Goal: Transaction & Acquisition: Purchase product/service

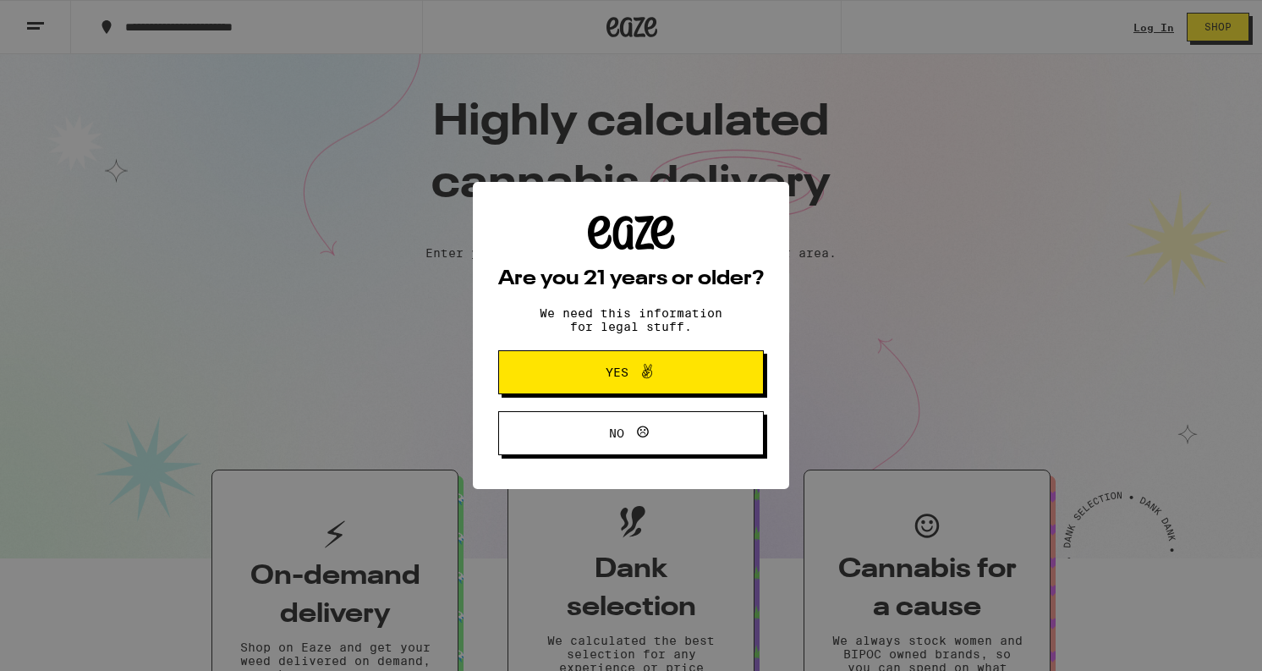
click at [633, 369] on span at bounding box center [642, 372] width 29 height 22
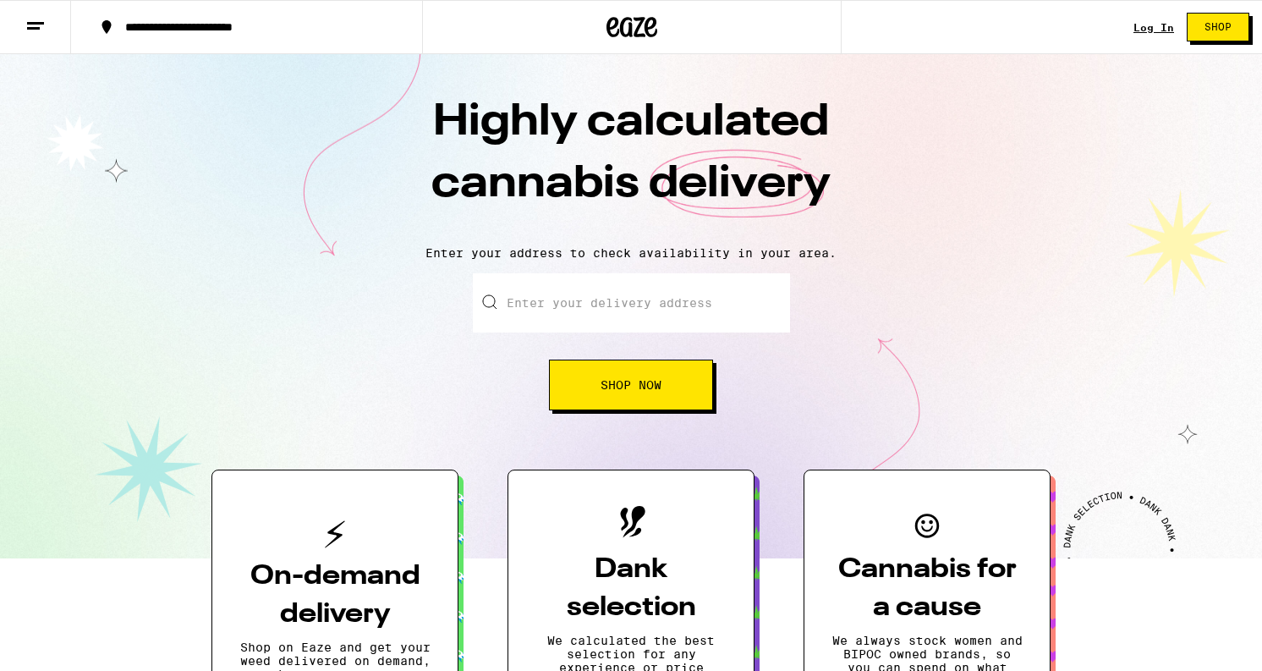
click at [1156, 24] on link "Log In" at bounding box center [1153, 27] width 41 height 11
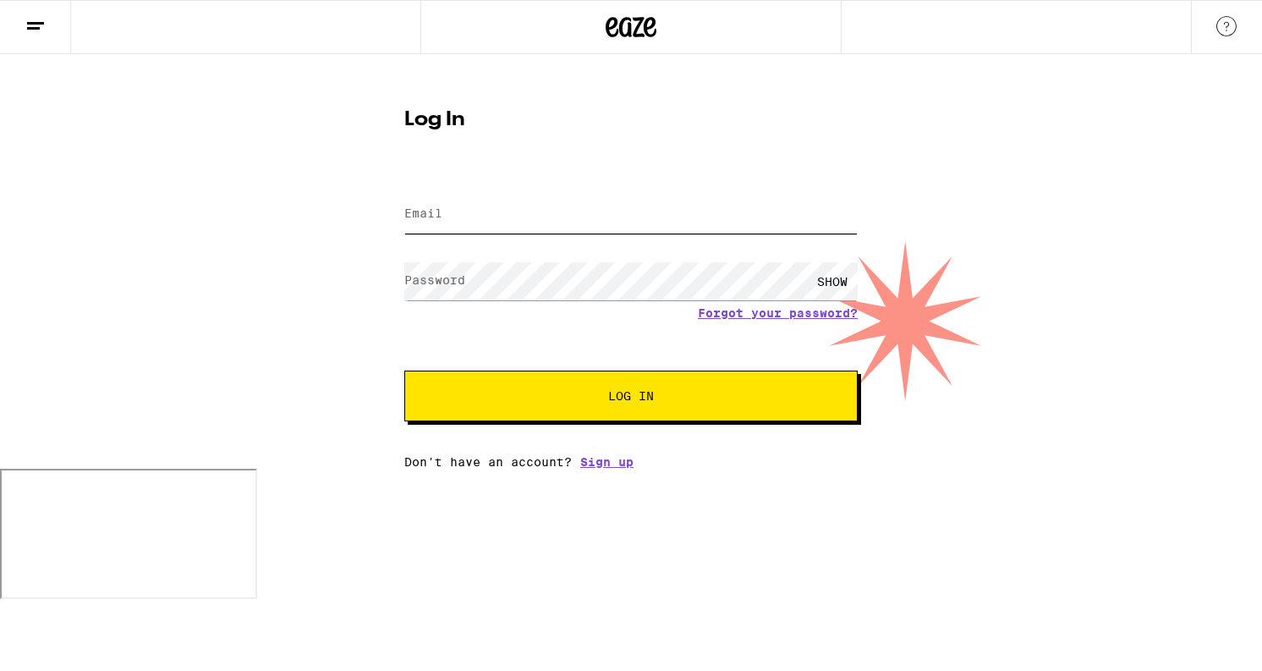
type input "[EMAIL_ADDRESS][DOMAIN_NAME]"
click at [509, 223] on input "[EMAIL_ADDRESS][DOMAIN_NAME]" at bounding box center [630, 214] width 453 height 38
click at [608, 382] on button "Log In" at bounding box center [630, 395] width 453 height 51
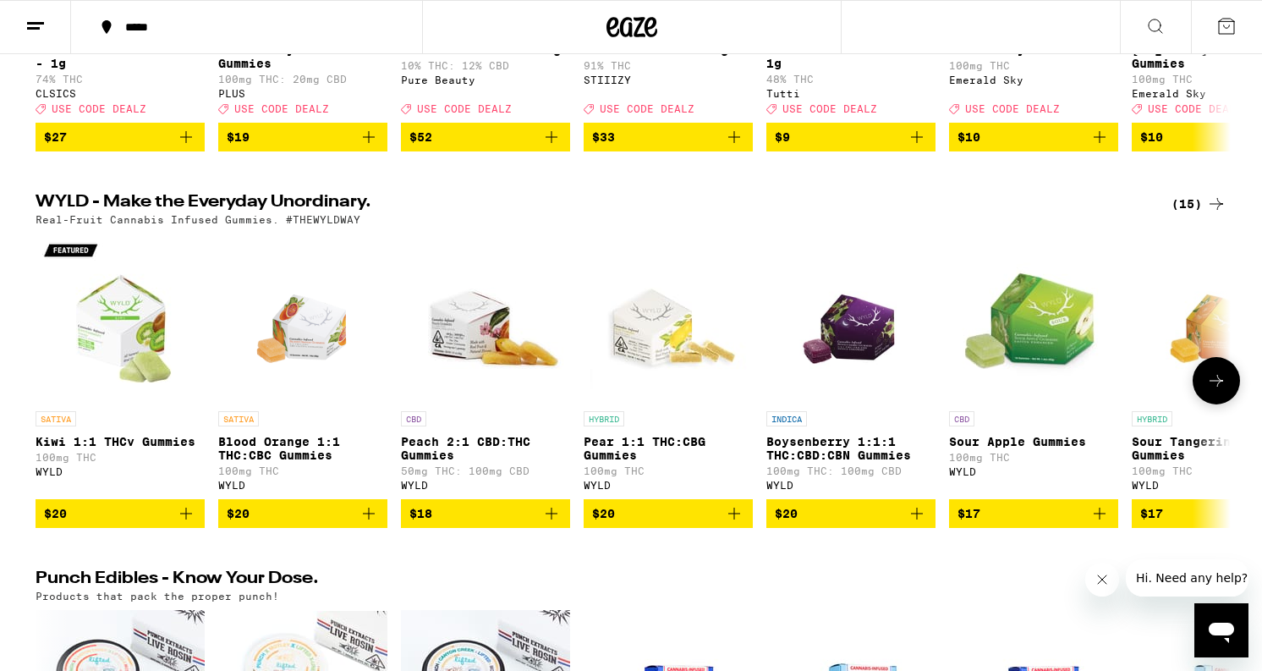
scroll to position [468, 0]
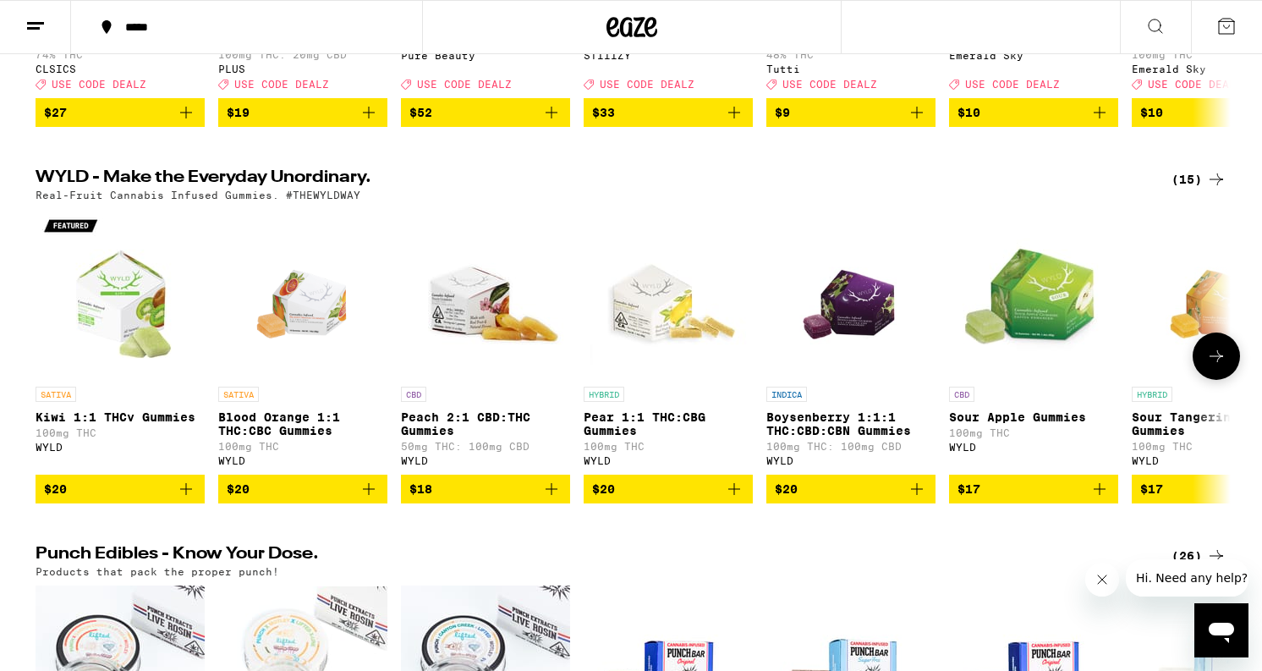
click at [827, 437] on p "Boysenberry 1:1:1 THC:CBD:CBN Gummies" at bounding box center [850, 423] width 169 height 27
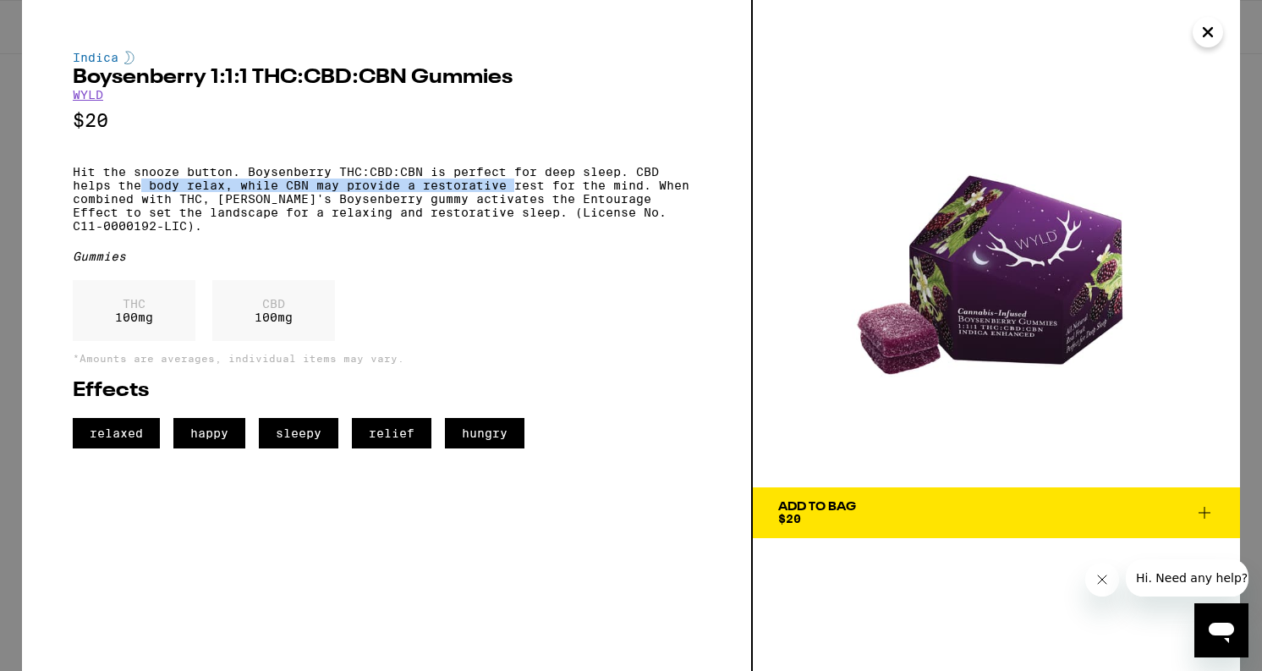
drag, startPoint x: 141, startPoint y: 196, endPoint x: 515, endPoint y: 194, distance: 373.8
click at [515, 194] on p "Hit the snooze button. Boysenberry THC:CBD:CBN is perfect for deep sleep. CBD h…" at bounding box center [386, 199] width 627 height 68
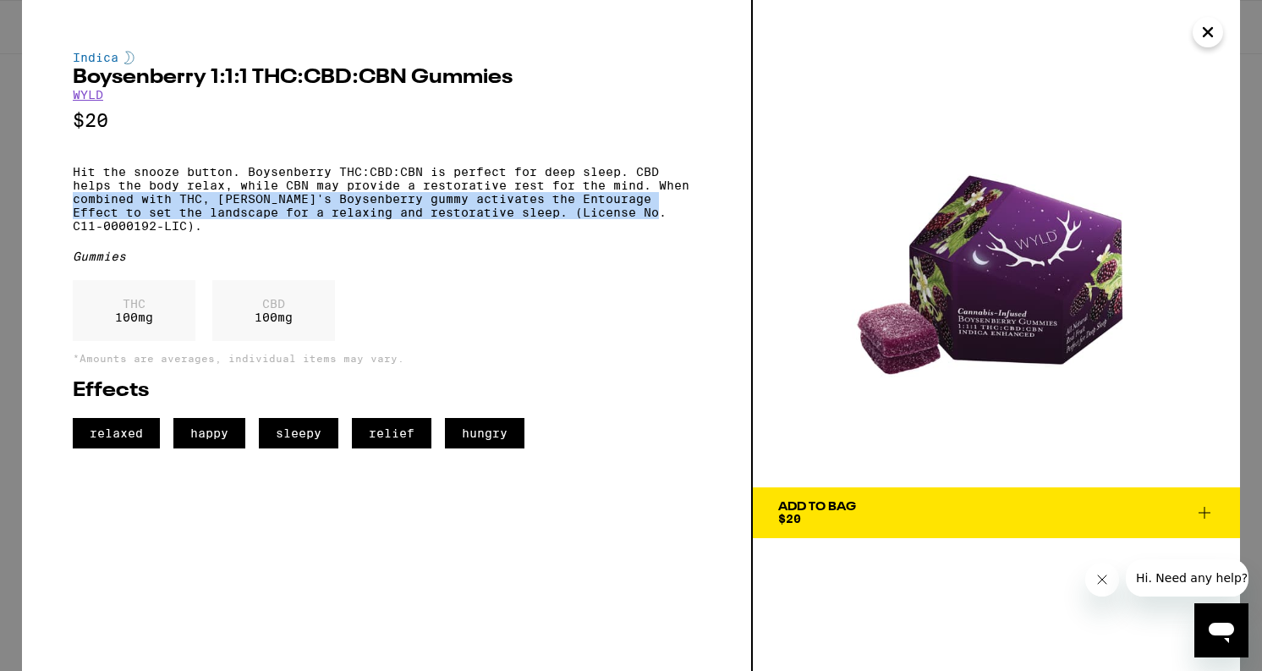
drag, startPoint x: 66, startPoint y: 215, endPoint x: 623, endPoint y: 233, distance: 557.5
click at [623, 233] on div "Indica Boysenberry 1:1:1 THC:CBD:CBN Gummies WYLD $20 Hit the snooze button. Bo…" at bounding box center [387, 335] width 731 height 671
click at [623, 233] on p "Hit the snooze button. Boysenberry THC:CBD:CBN is perfect for deep sleep. CBD h…" at bounding box center [386, 199] width 627 height 68
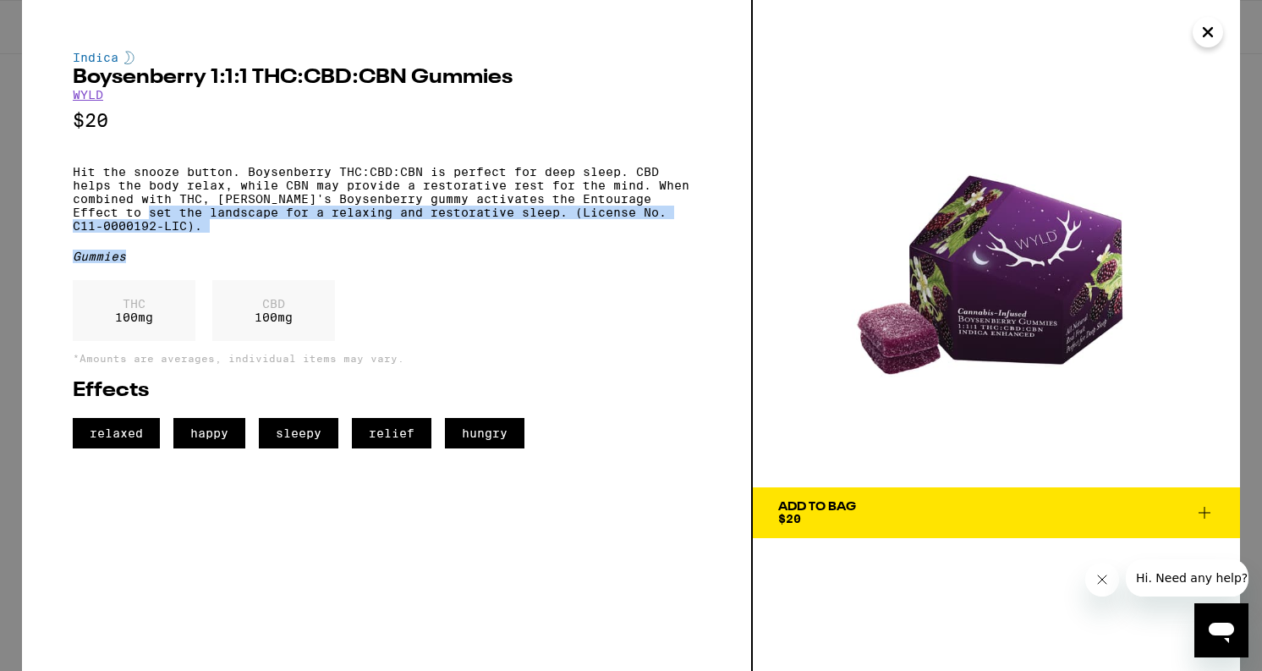
drag, startPoint x: 107, startPoint y: 228, endPoint x: 484, endPoint y: 262, distance: 377.8
click at [484, 262] on div "Indica Boysenberry 1:1:1 THC:CBD:CBN Gummies WYLD $20 Hit the snooze button. Bo…" at bounding box center [386, 249] width 627 height 397
click at [484, 262] on div "Gummies" at bounding box center [386, 256] width 627 height 14
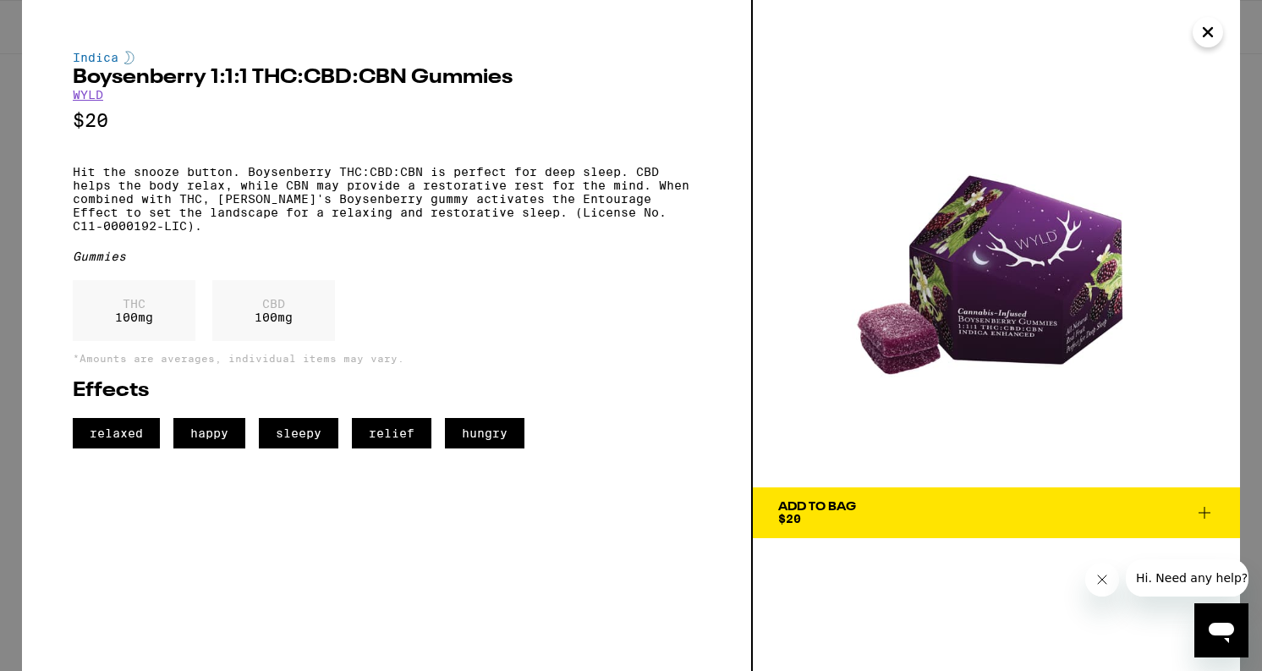
click at [872, 504] on span "Add To Bag $20" at bounding box center [996, 513] width 436 height 24
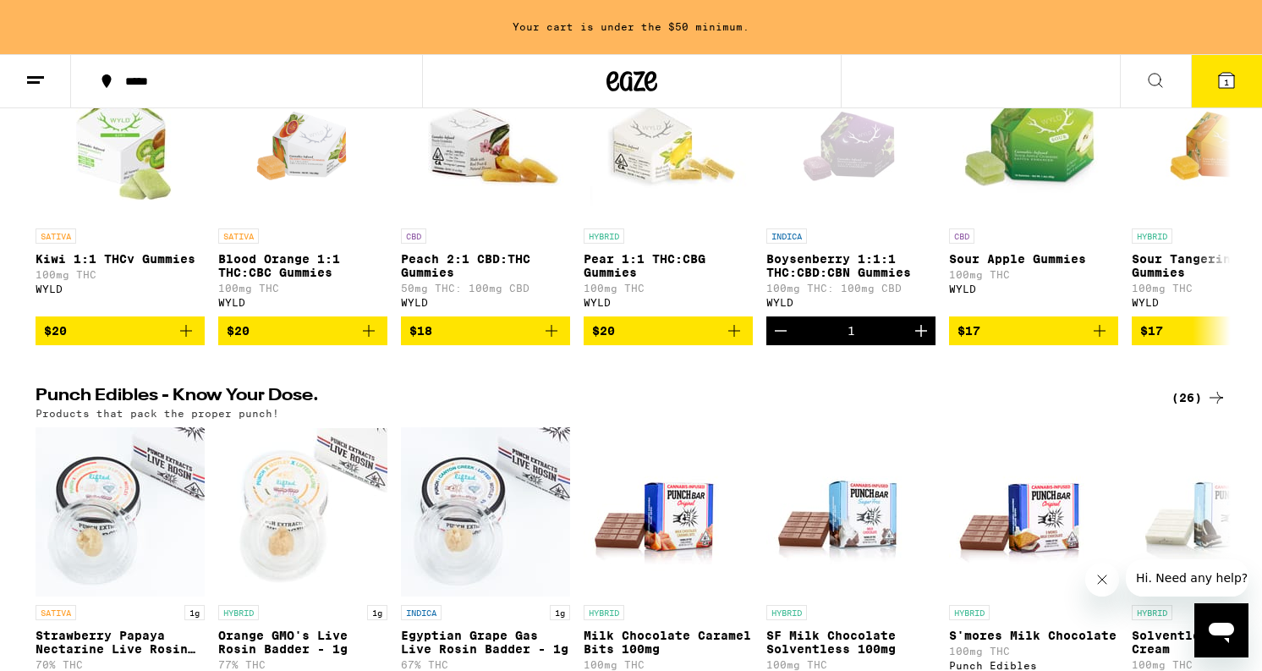
scroll to position [682, 0]
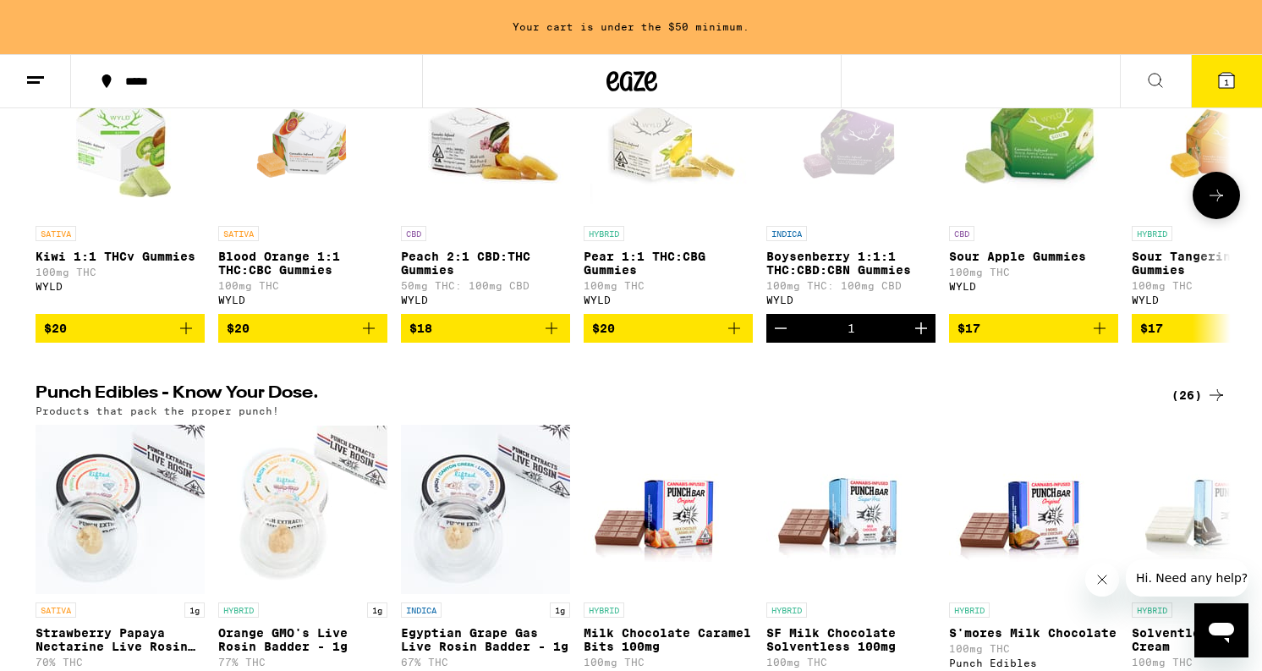
click at [550, 334] on icon "Add to bag" at bounding box center [551, 328] width 12 height 12
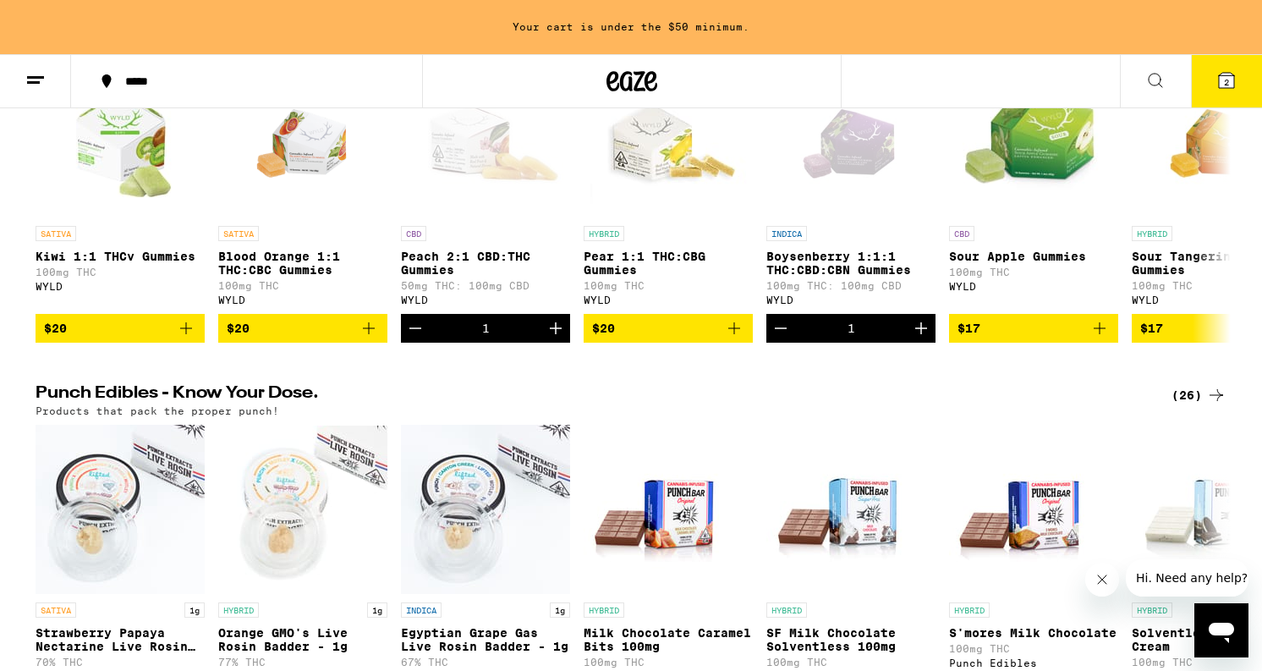
click at [1222, 79] on icon at bounding box center [1226, 80] width 15 height 15
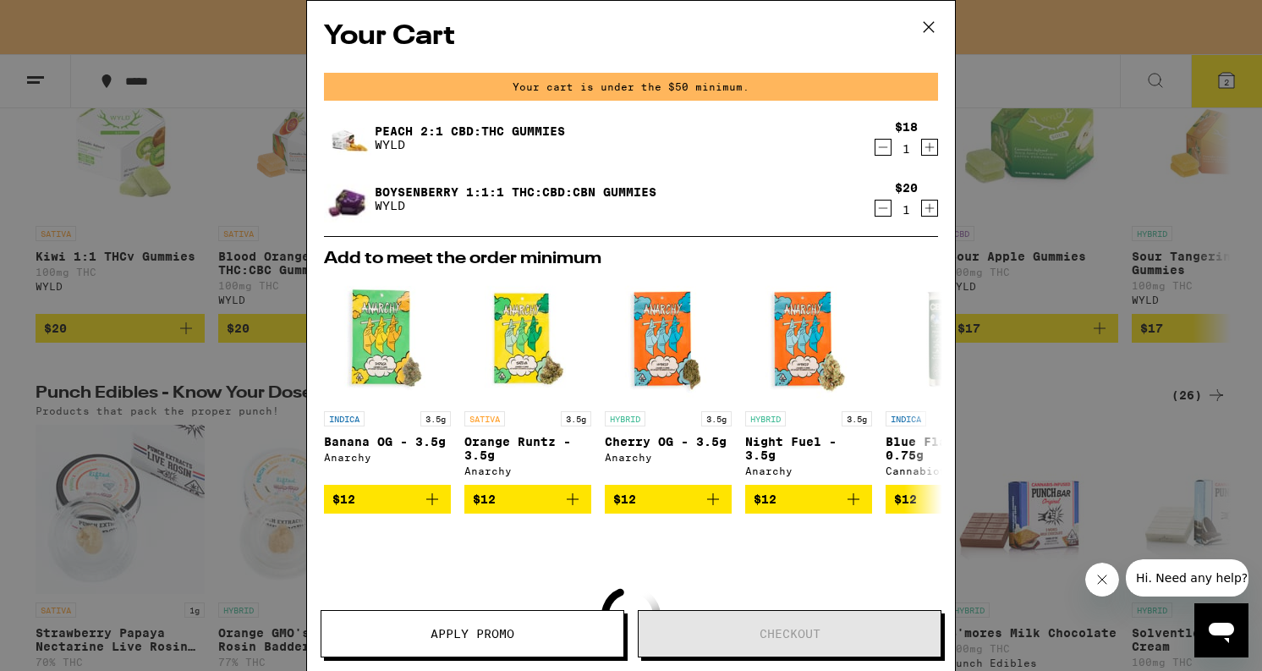
click at [927, 146] on icon "Increment" at bounding box center [929, 147] width 15 height 20
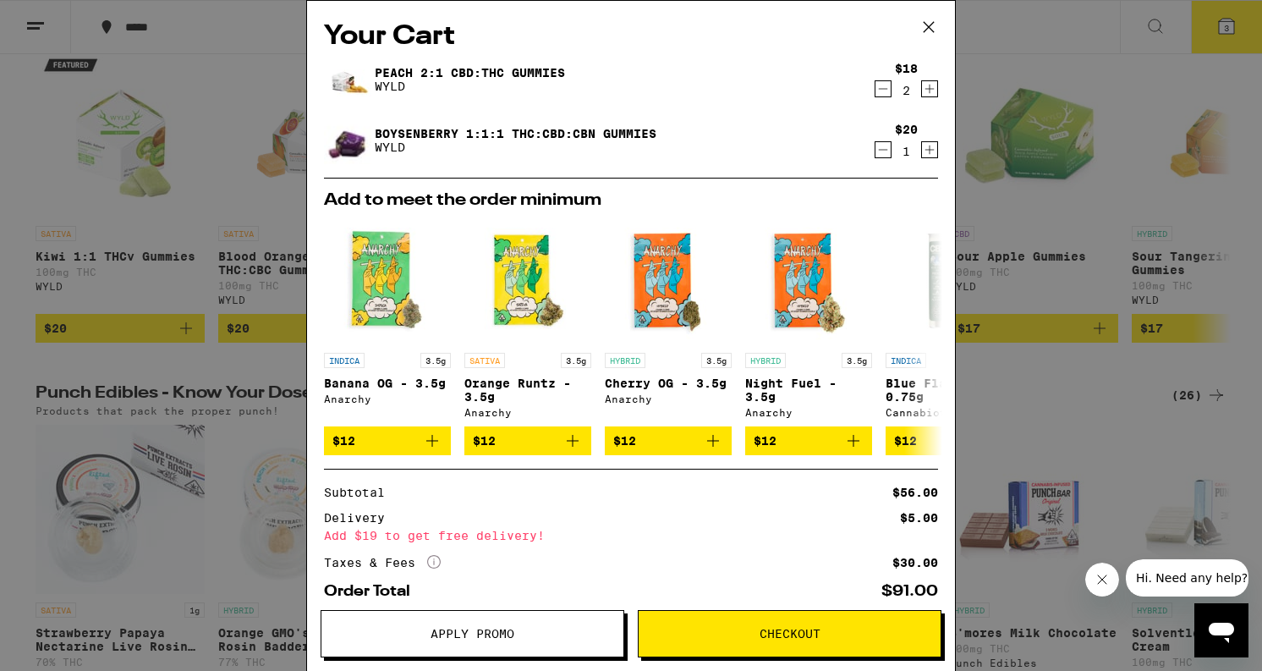
click at [882, 89] on icon "Decrement" at bounding box center [883, 89] width 9 height 0
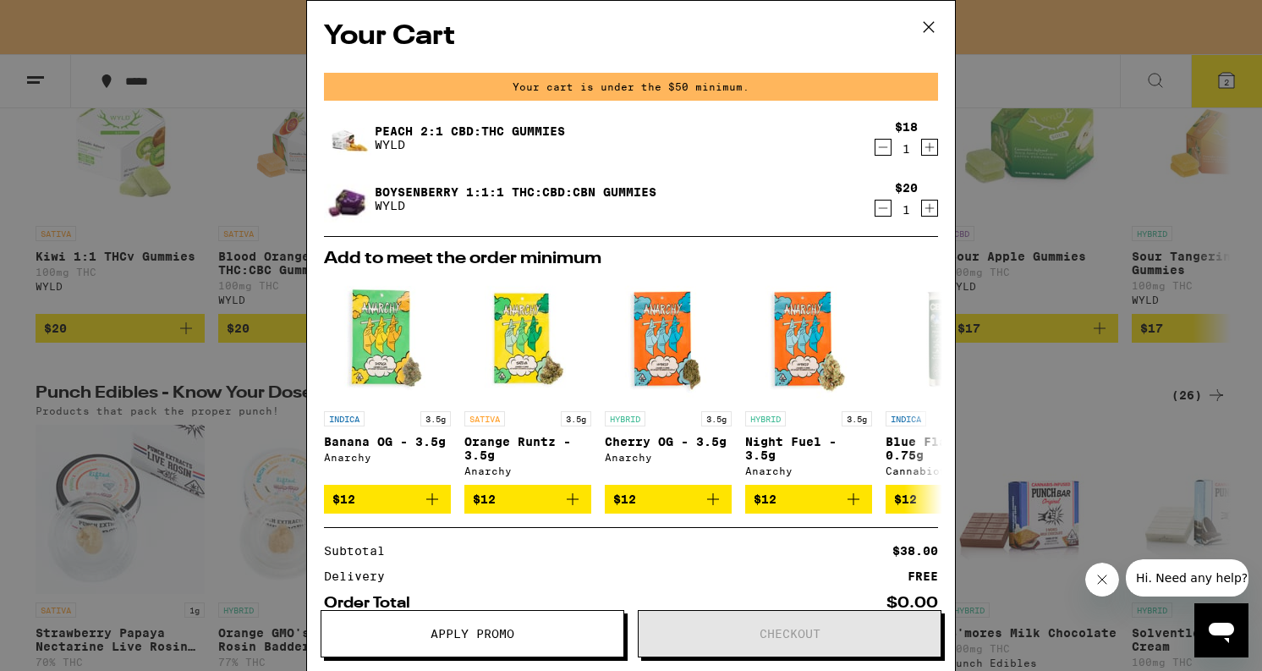
scroll to position [103, 0]
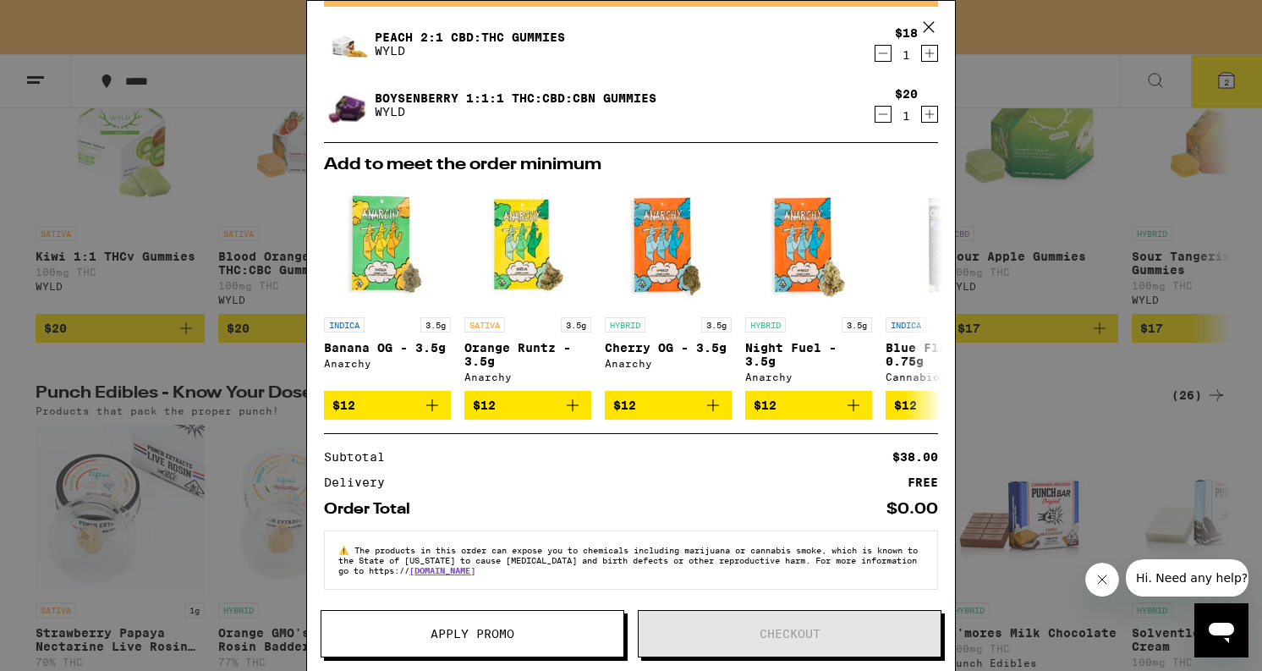
click at [928, 44] on button at bounding box center [928, 28] width 52 height 54
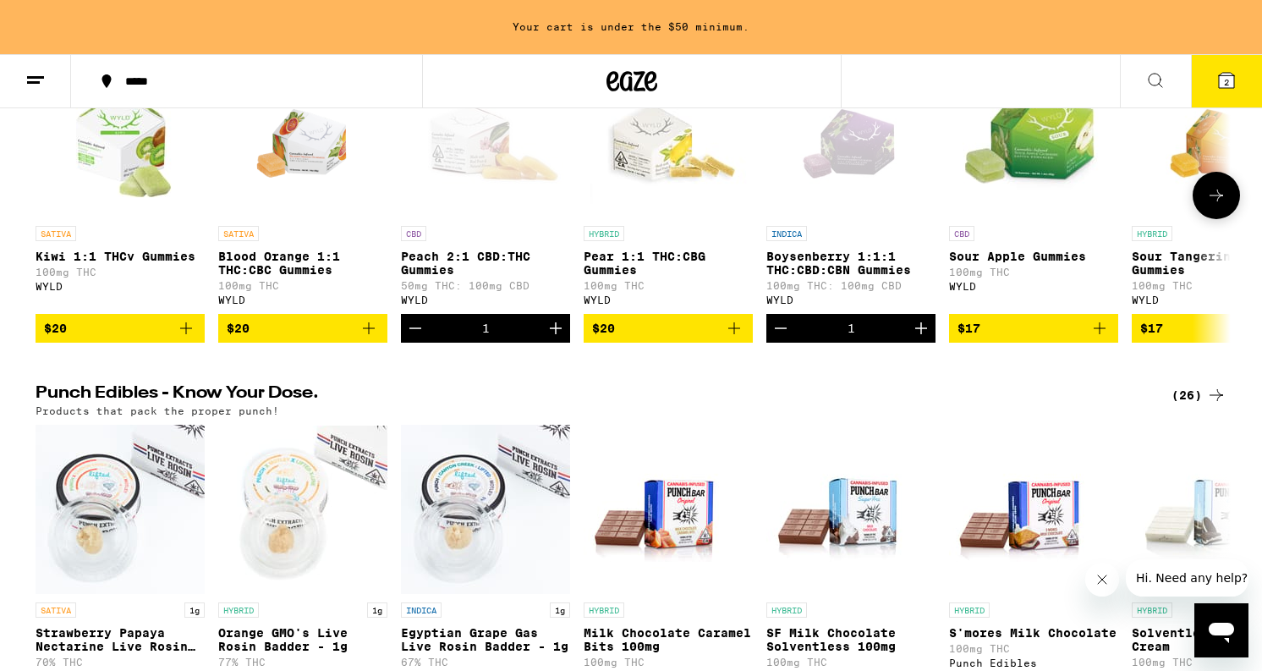
click at [556, 334] on icon "Increment" at bounding box center [556, 328] width 12 height 12
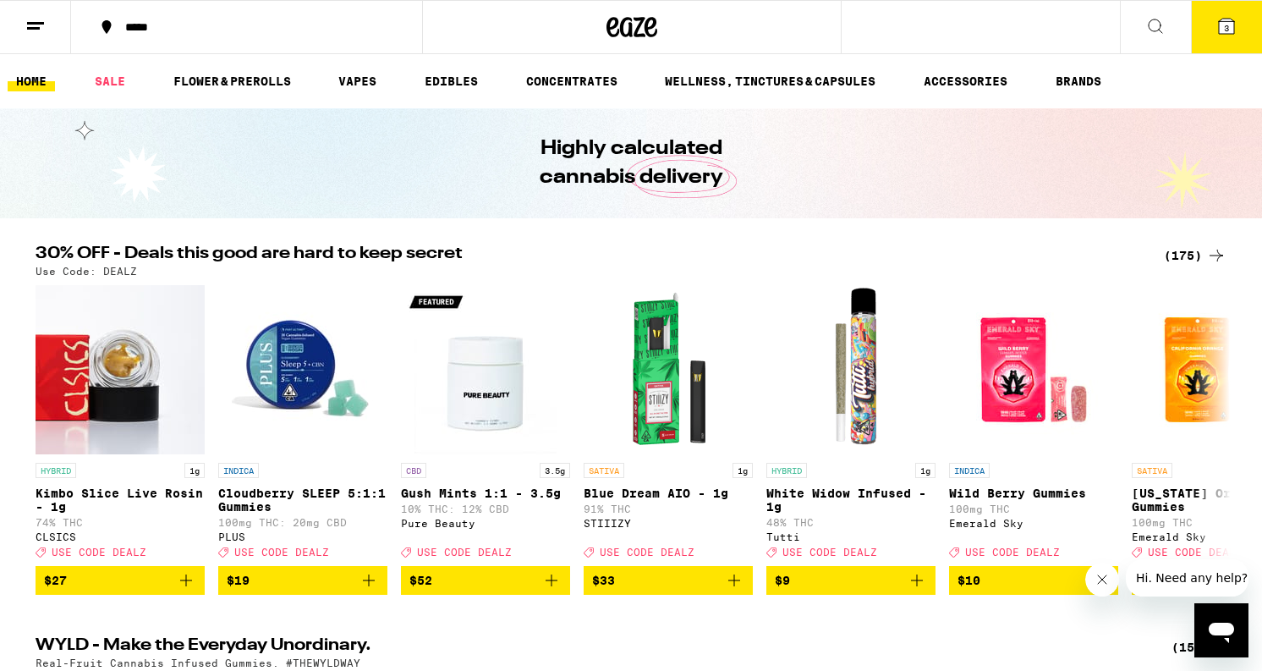
click at [1227, 26] on span "3" at bounding box center [1226, 28] width 5 height 10
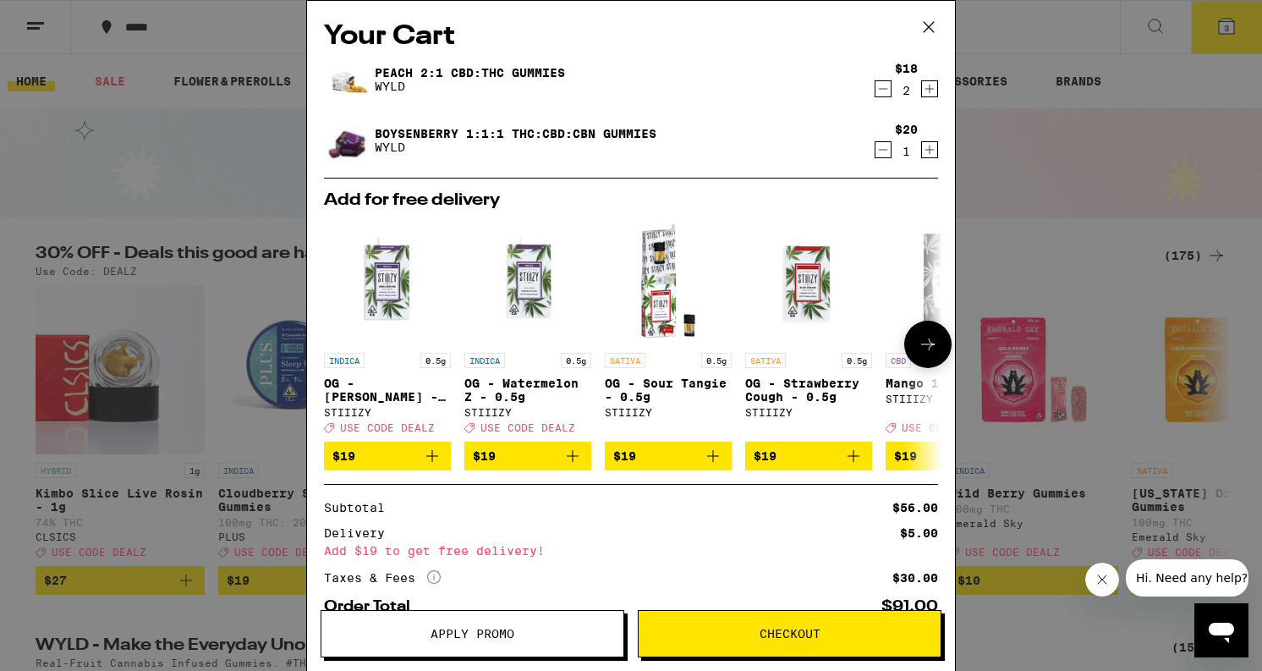
scroll to position [109, 0]
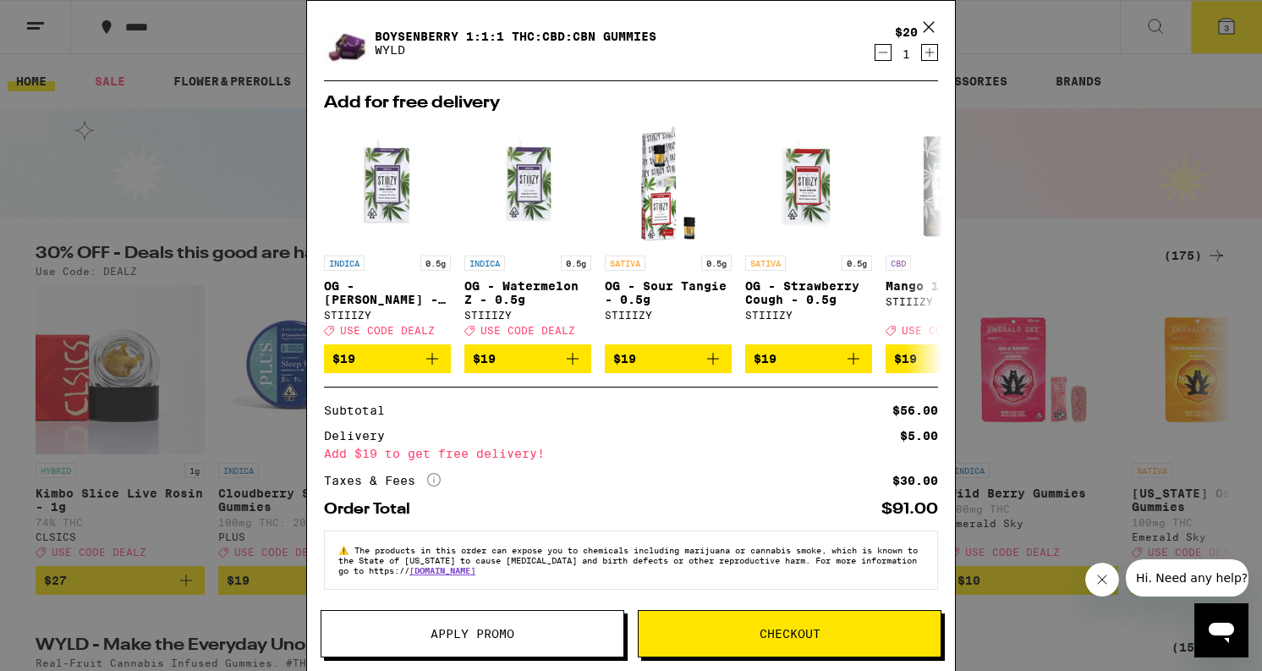
click at [785, 638] on span "Checkout" at bounding box center [789, 633] width 61 height 12
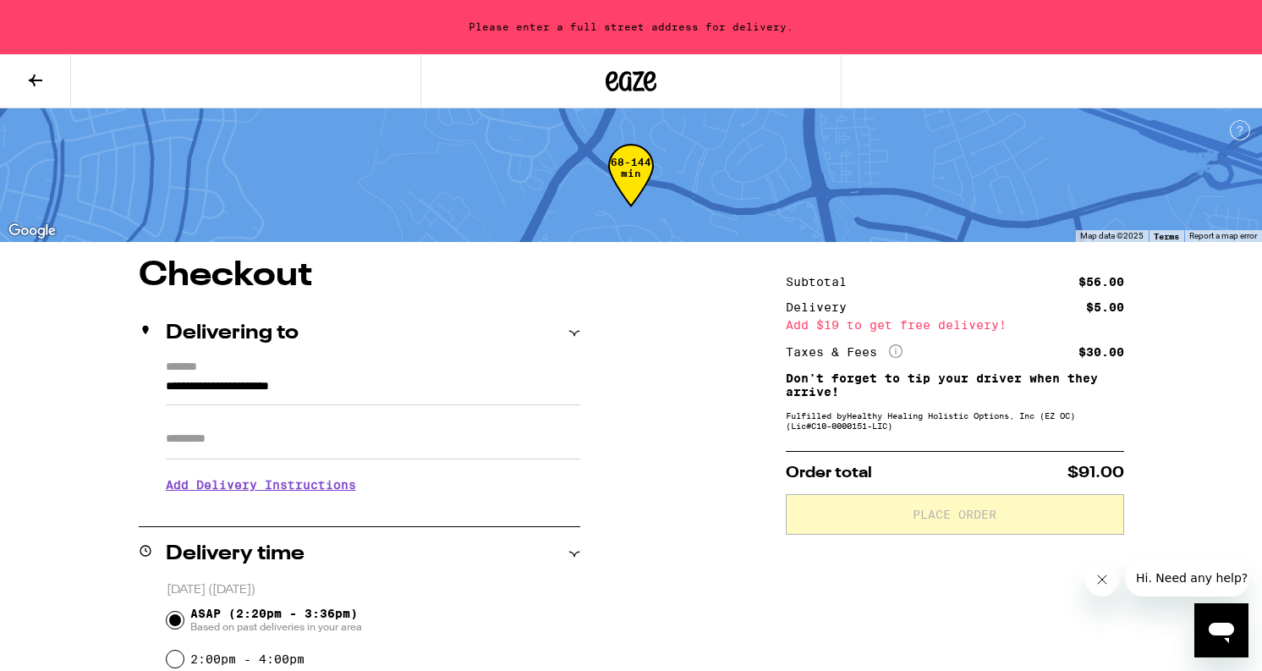
click at [347, 392] on input "**********" at bounding box center [373, 390] width 414 height 29
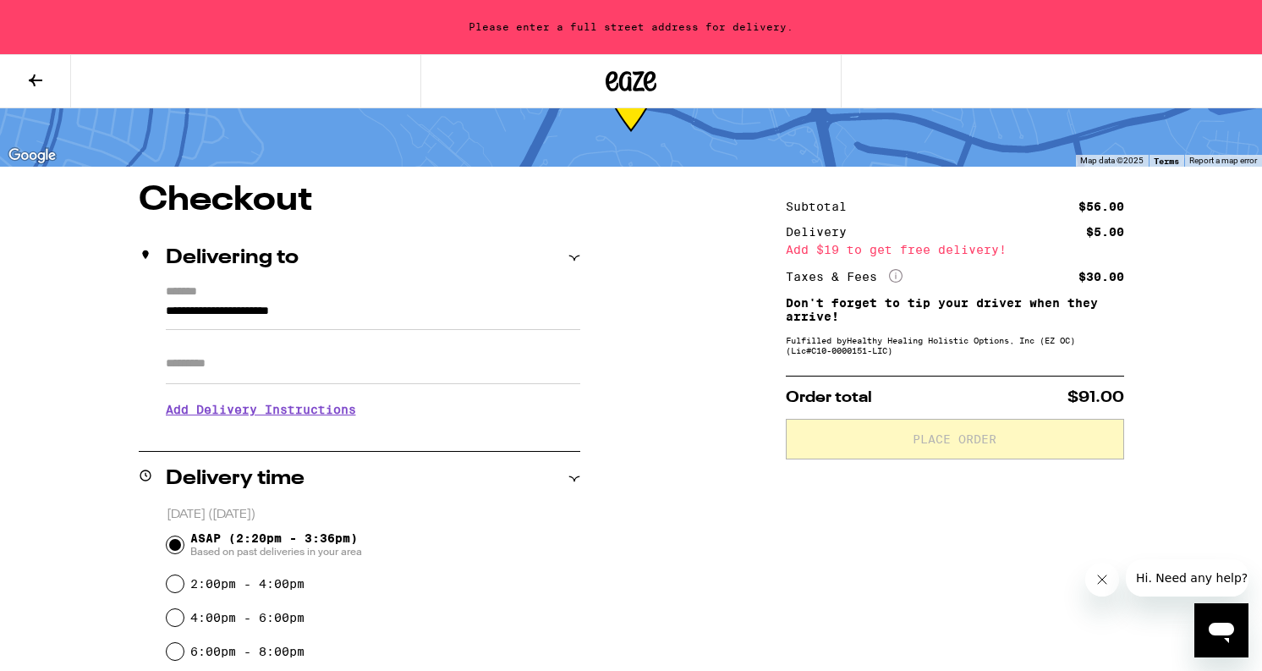
scroll to position [77, 0]
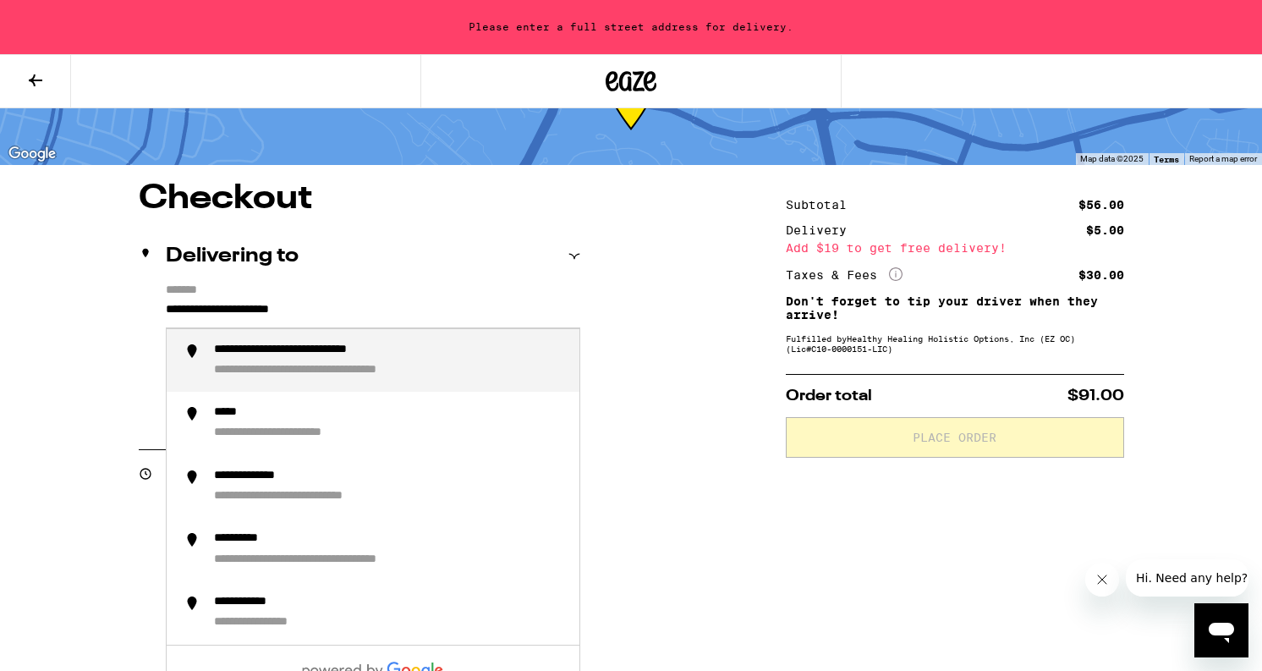
drag, startPoint x: 403, startPoint y: 313, endPoint x: 74, endPoint y: 309, distance: 329.8
click at [74, 309] on div "**********" at bounding box center [631, 646] width 1218 height 929
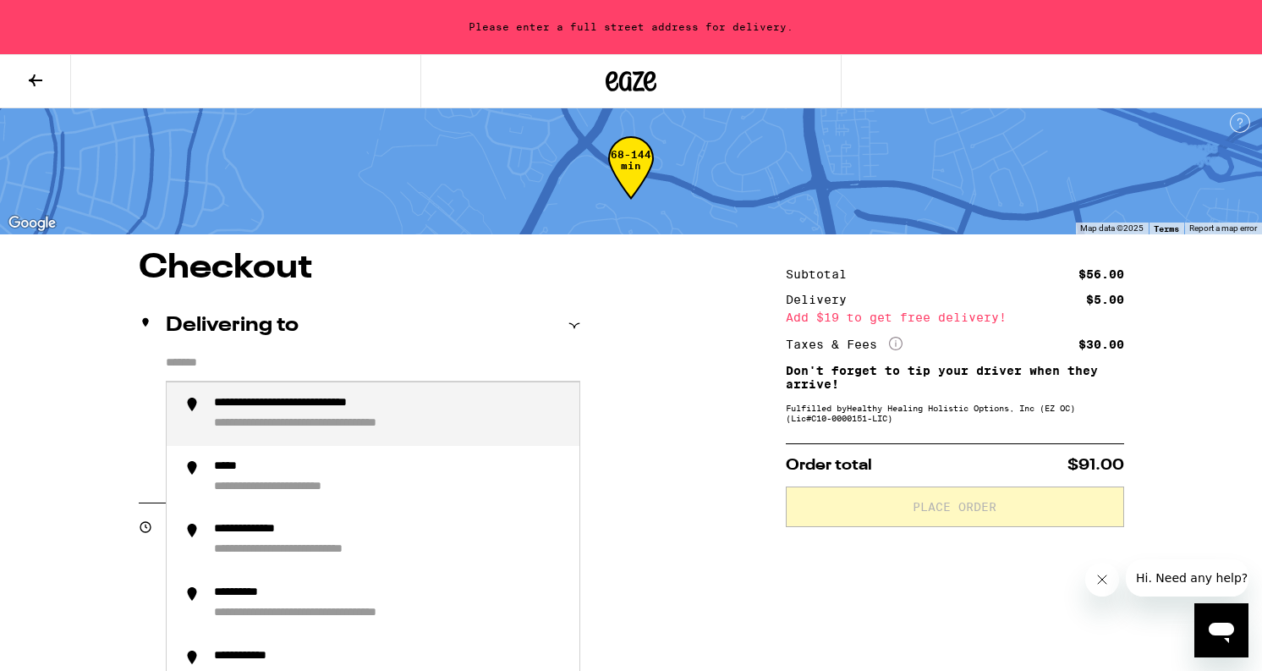
scroll to position [0, 0]
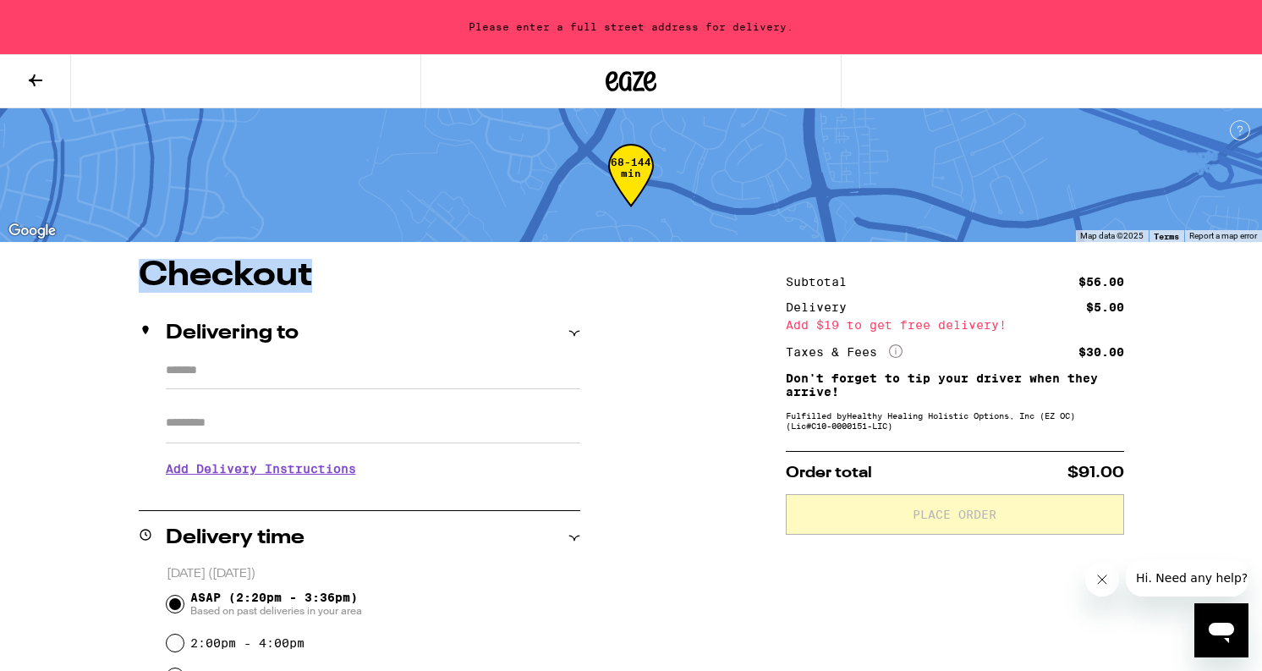
drag, startPoint x: 141, startPoint y: 271, endPoint x: 380, endPoint y: 278, distance: 238.6
click at [380, 278] on h1 "Checkout" at bounding box center [359, 276] width 441 height 34
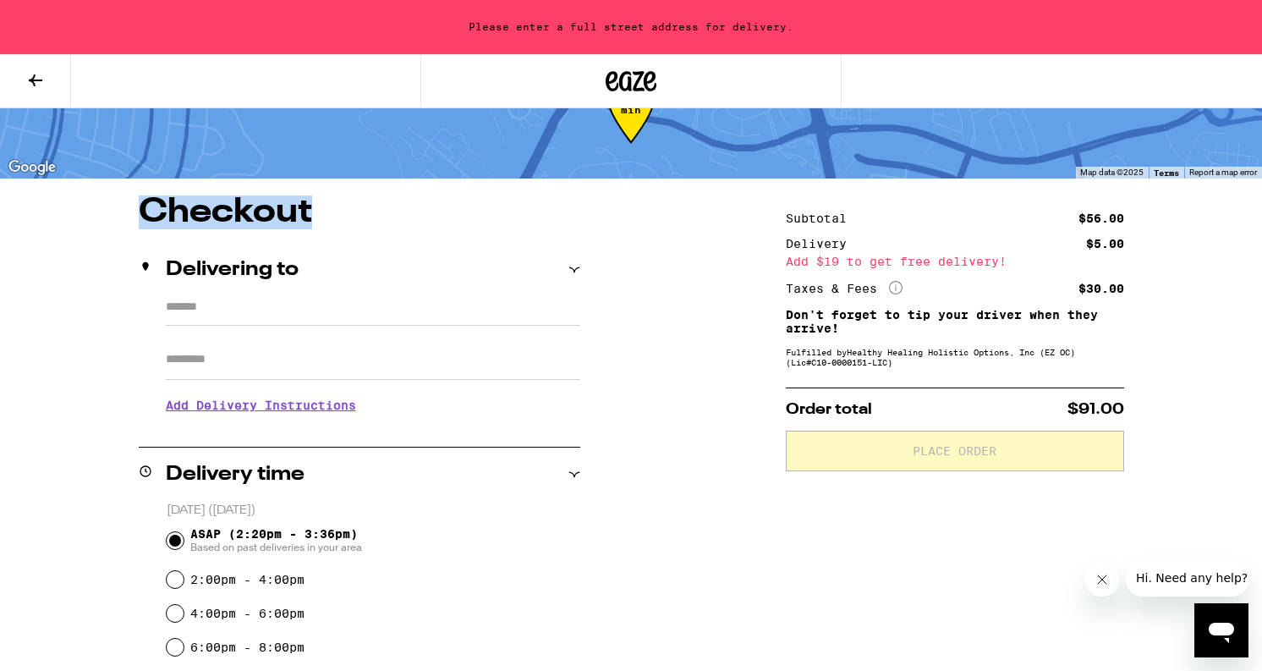
scroll to position [74, 0]
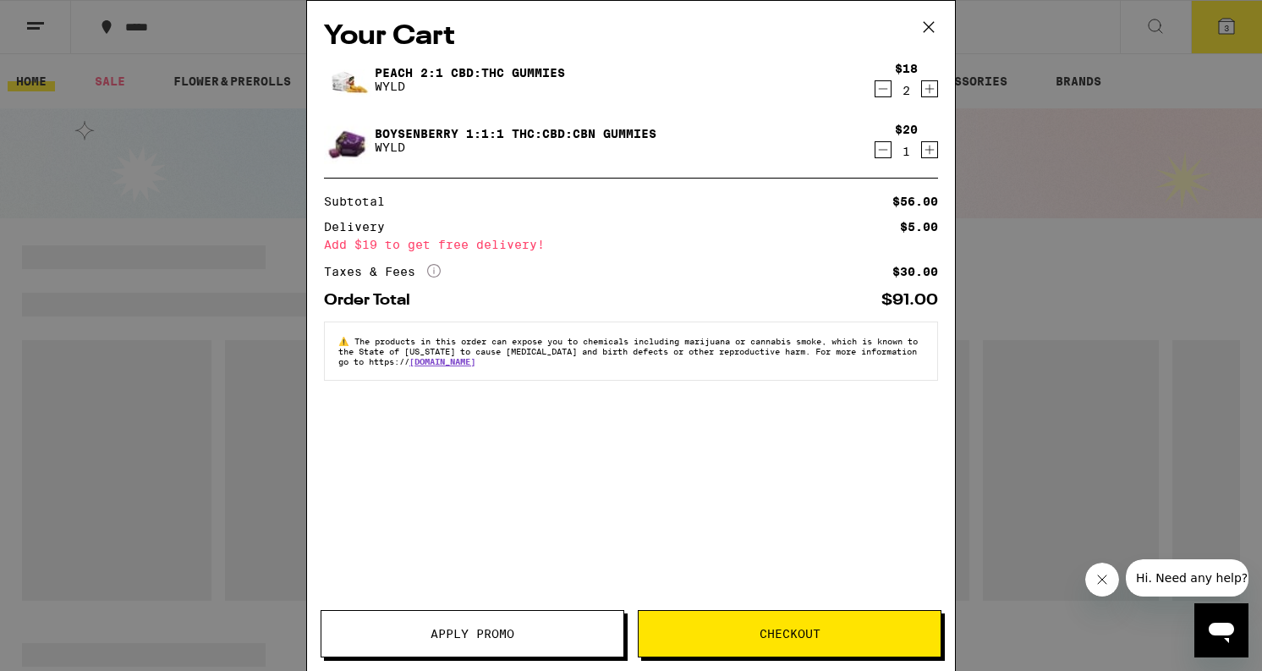
click at [929, 89] on icon "Increment" at bounding box center [929, 89] width 15 height 20
click at [879, 148] on icon "Decrement" at bounding box center [882, 150] width 15 height 20
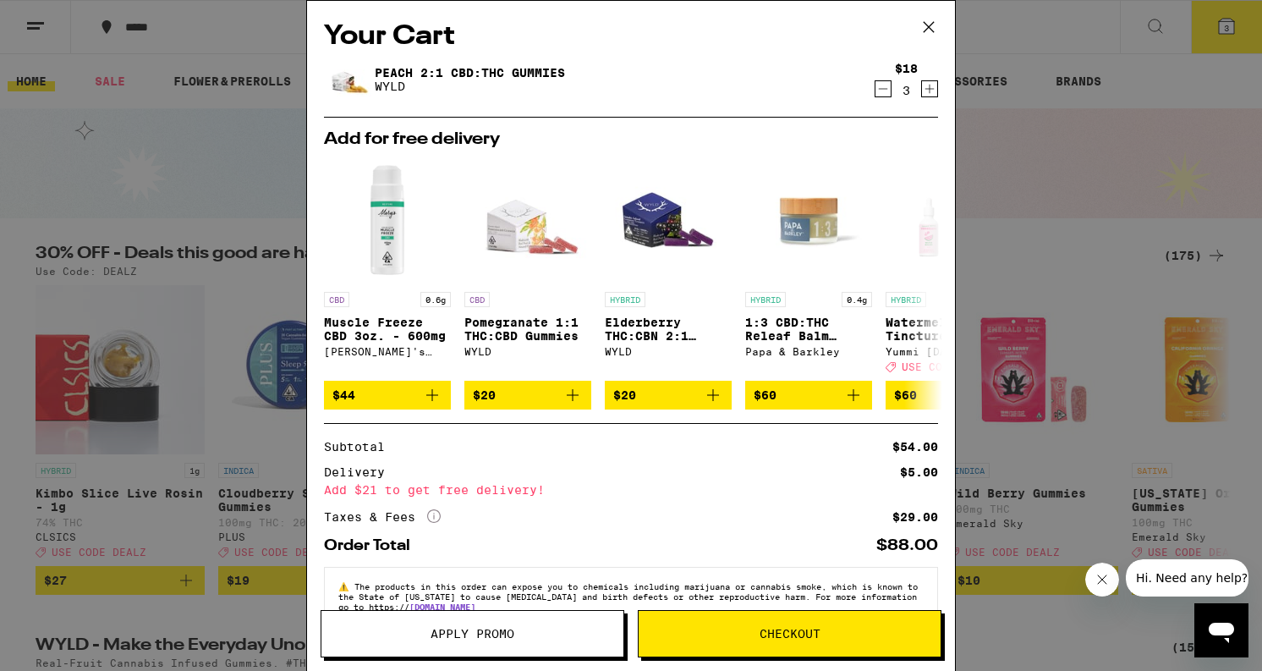
click at [789, 633] on span "Checkout" at bounding box center [789, 633] width 61 height 12
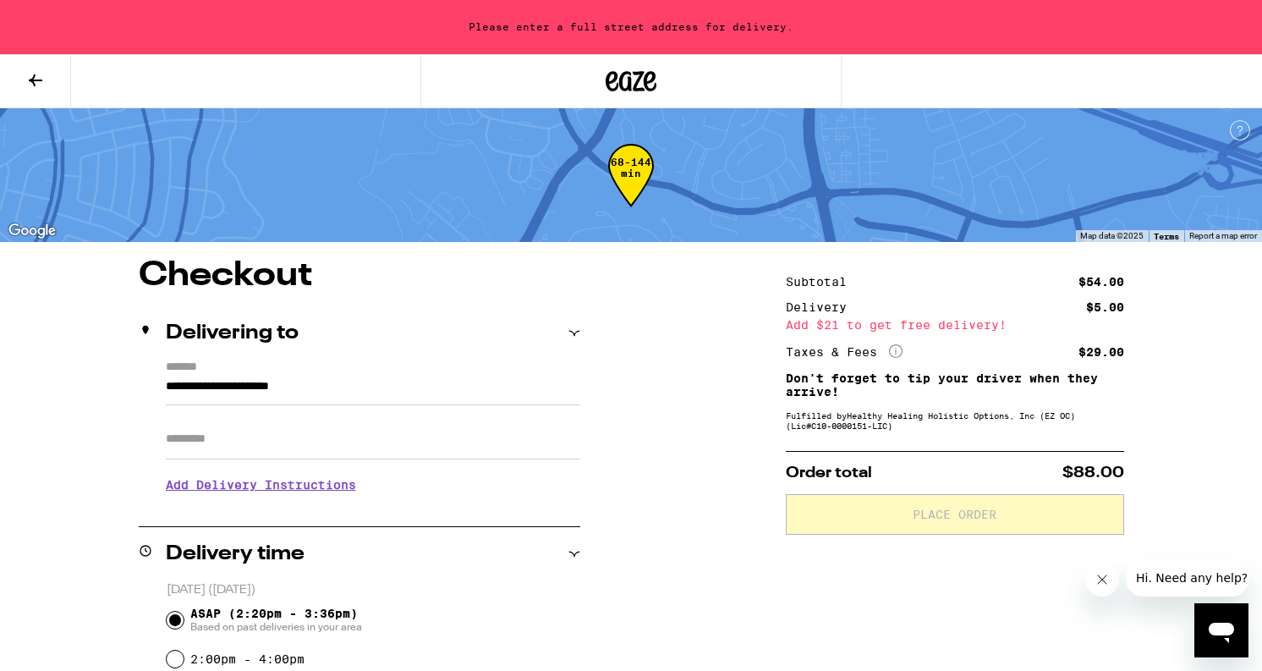
click at [216, 380] on input "**********" at bounding box center [373, 390] width 414 height 29
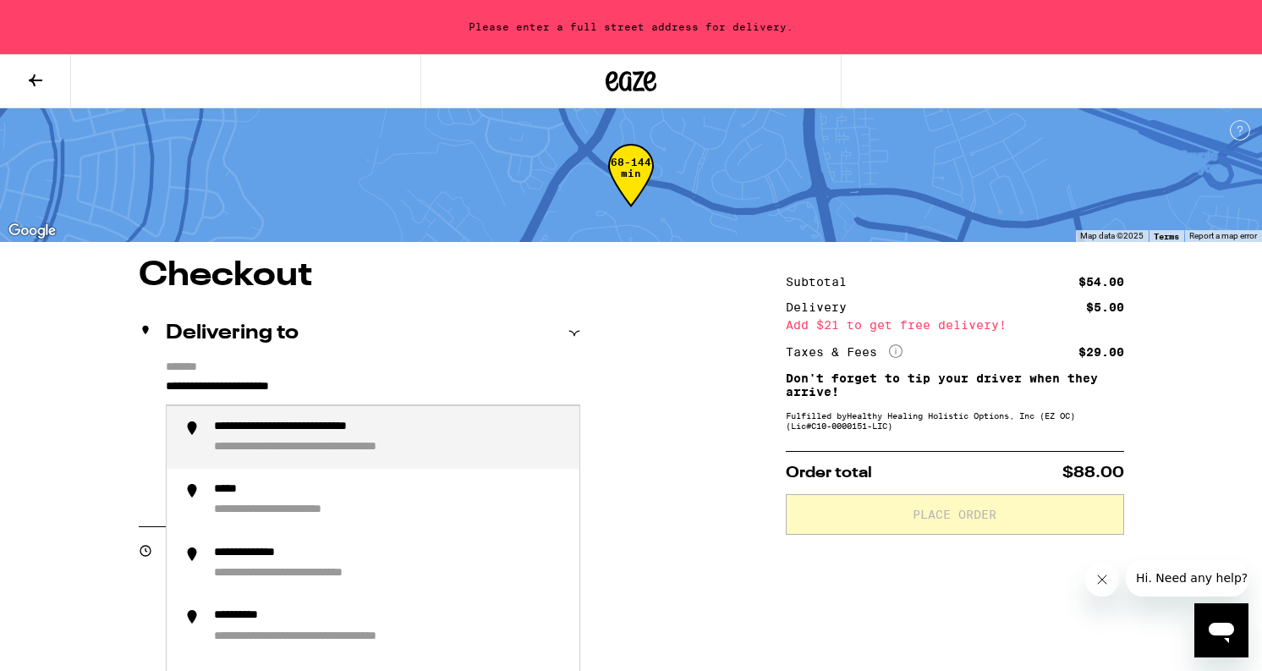
drag, startPoint x: 167, startPoint y: 384, endPoint x: 471, endPoint y: 385, distance: 304.4
click at [470, 385] on input "**********" at bounding box center [373, 390] width 414 height 29
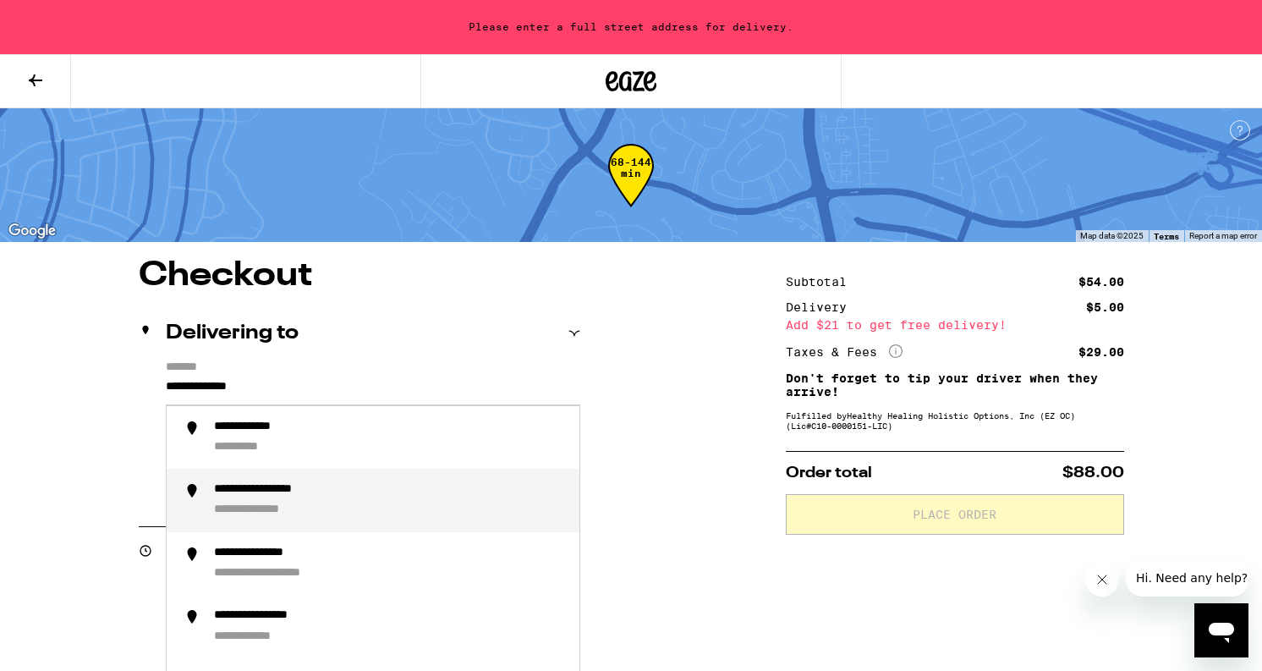
click at [288, 509] on div "**********" at bounding box center [271, 510] width 115 height 16
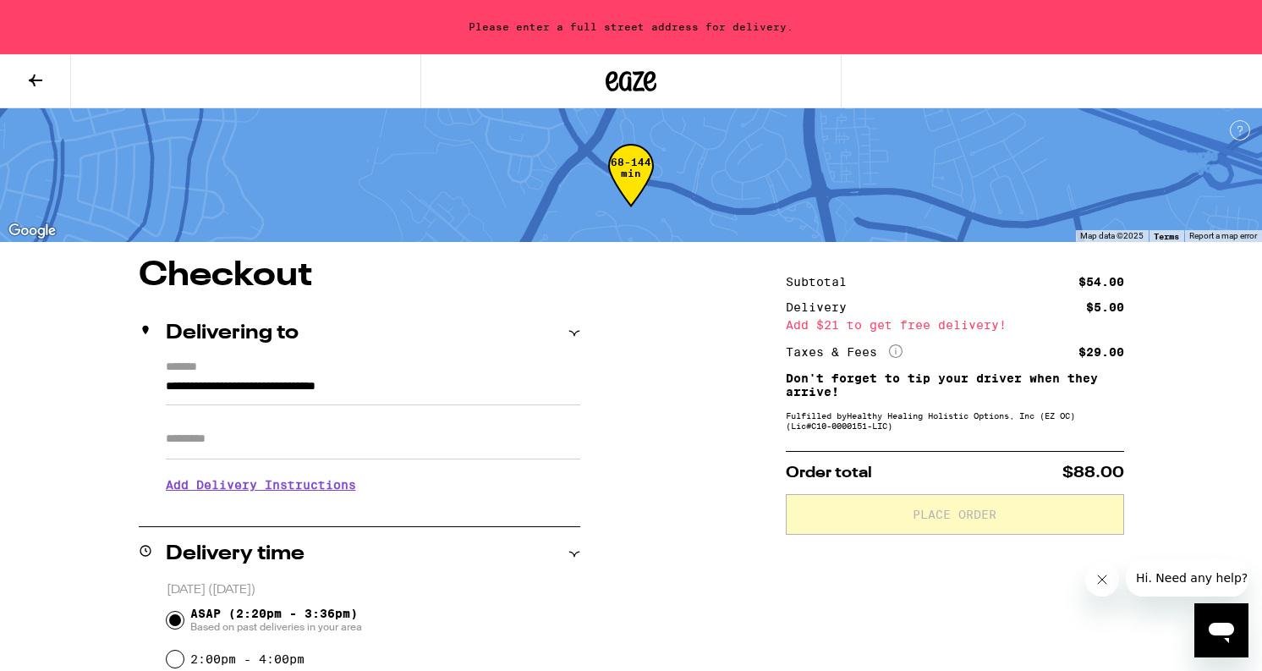
type input "**********"
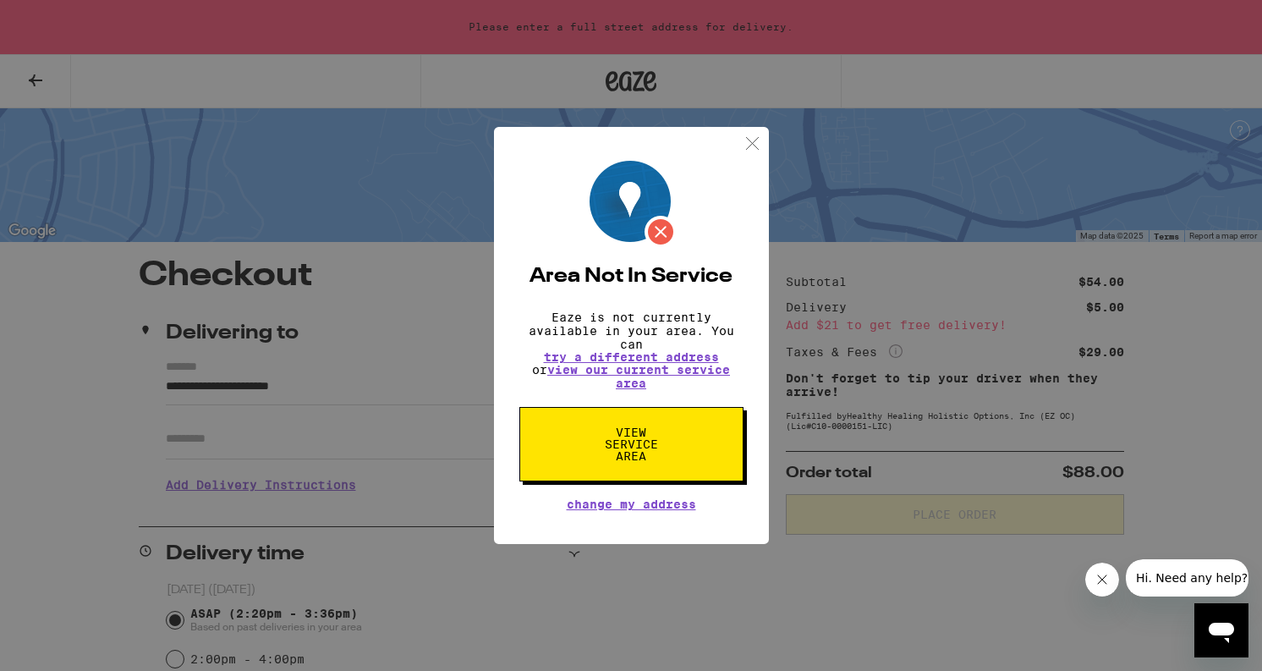
scroll to position [3, 0]
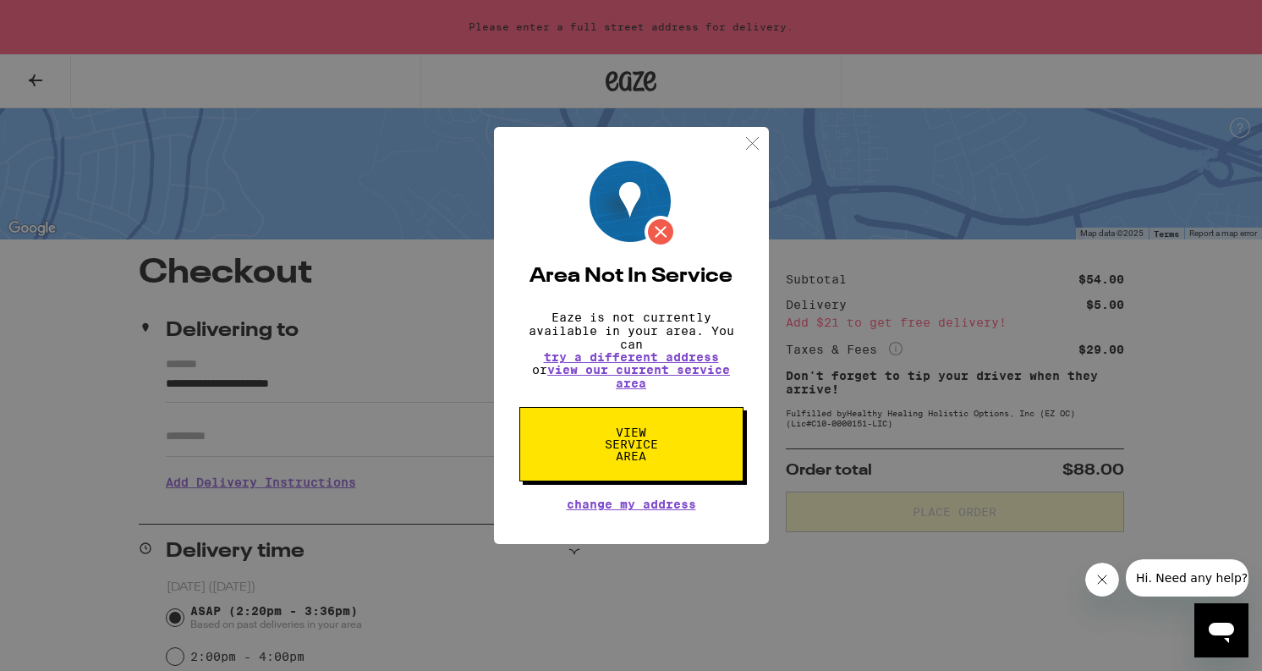
click at [753, 135] on img at bounding box center [752, 143] width 21 height 21
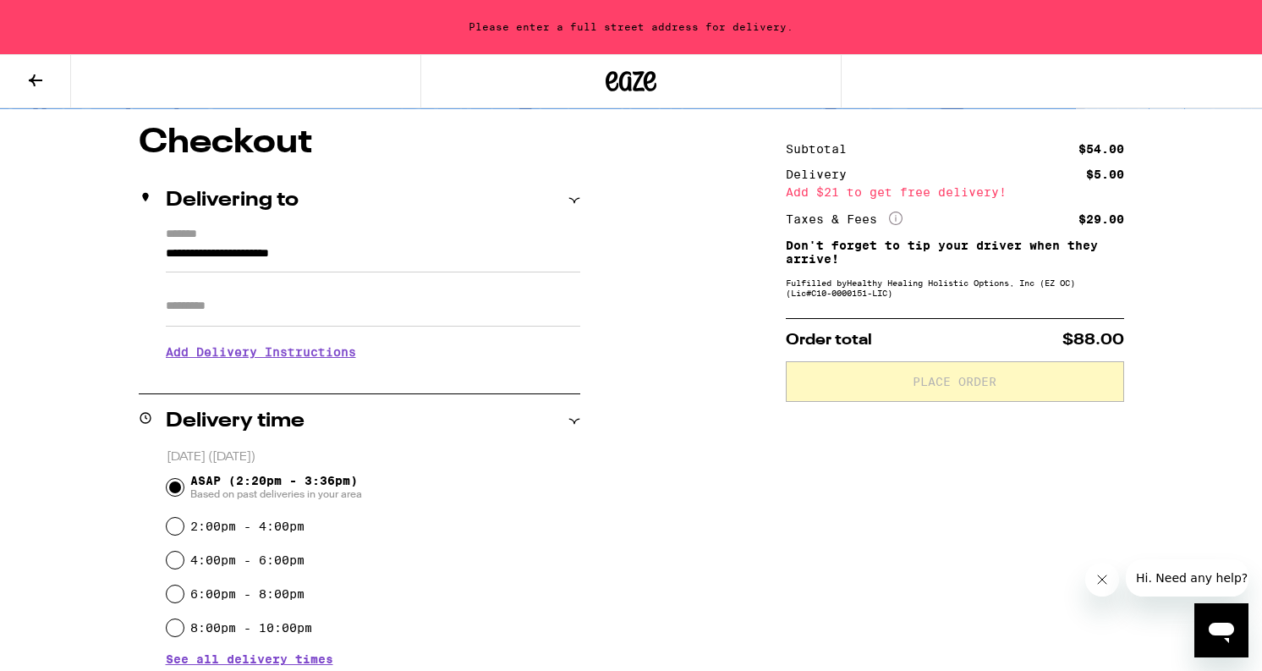
scroll to position [0, 0]
